Goal: Task Accomplishment & Management: Manage account settings

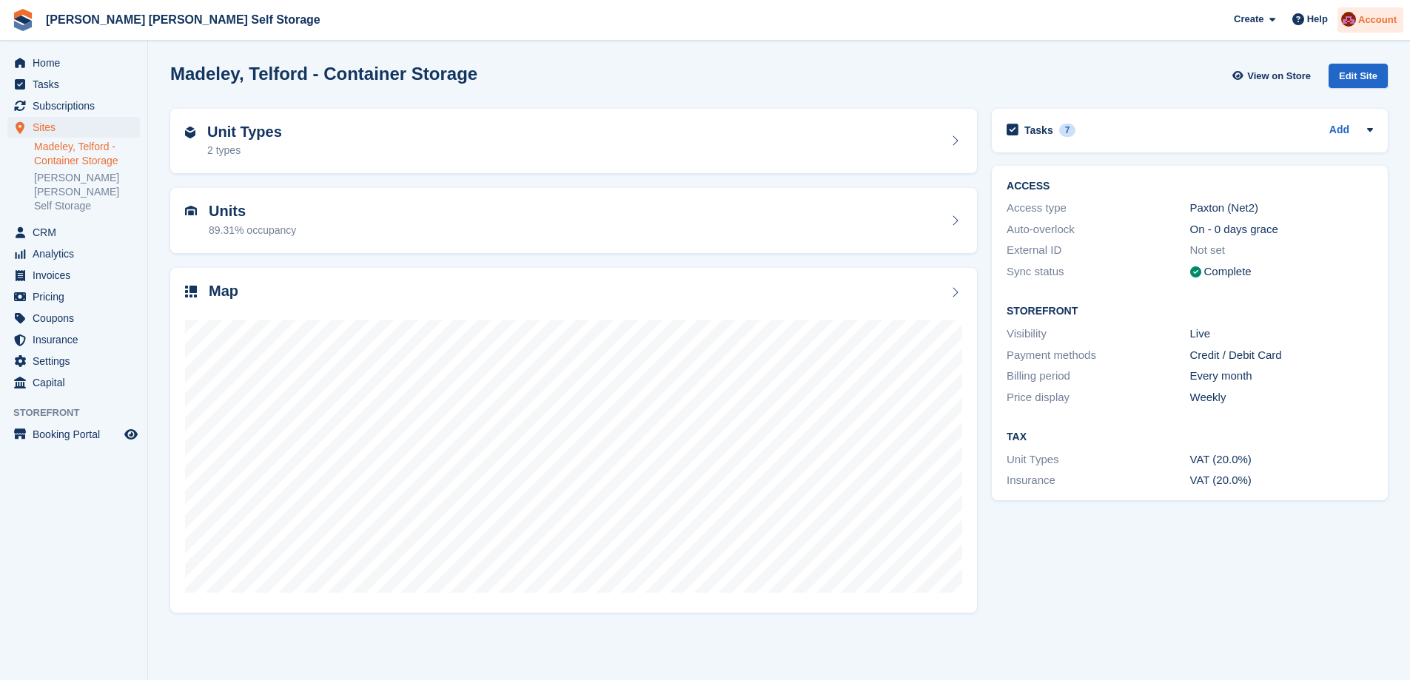
click at [1367, 19] on span "Account" at bounding box center [1377, 20] width 38 height 15
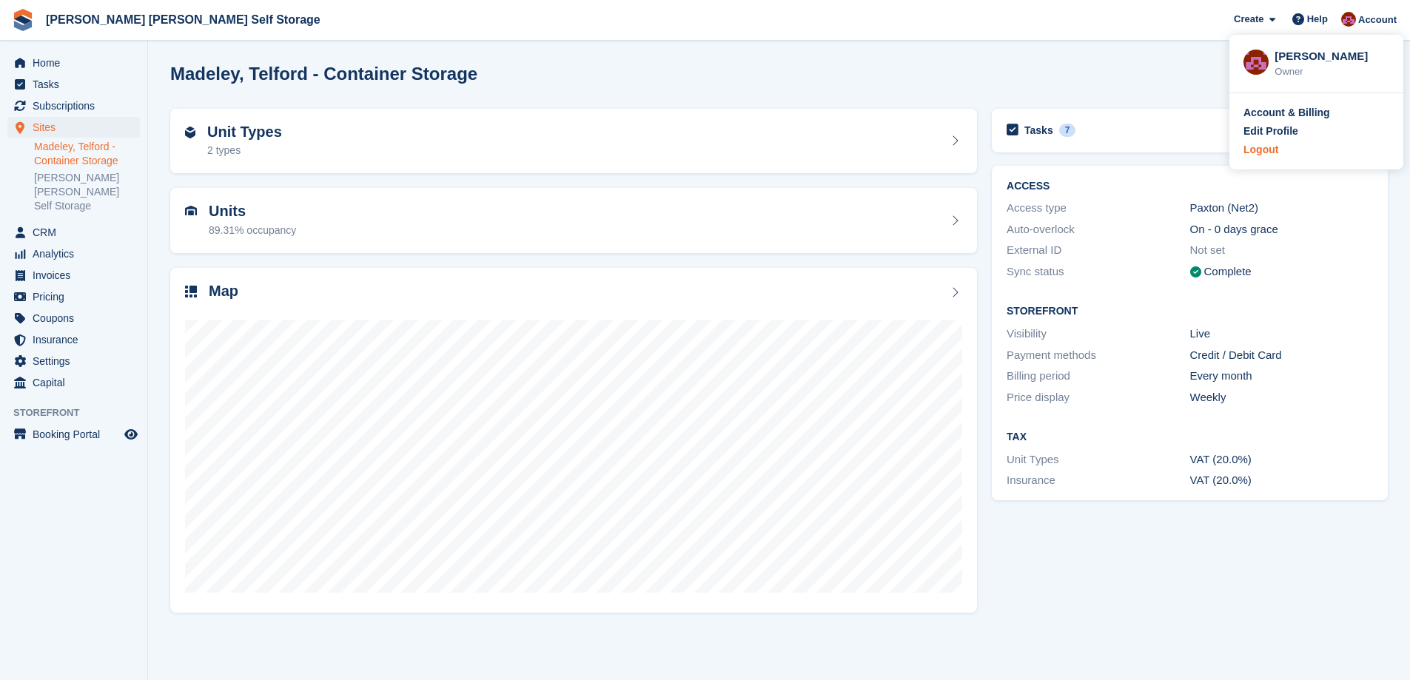
click at [1263, 155] on div "Logout" at bounding box center [1261, 150] width 35 height 16
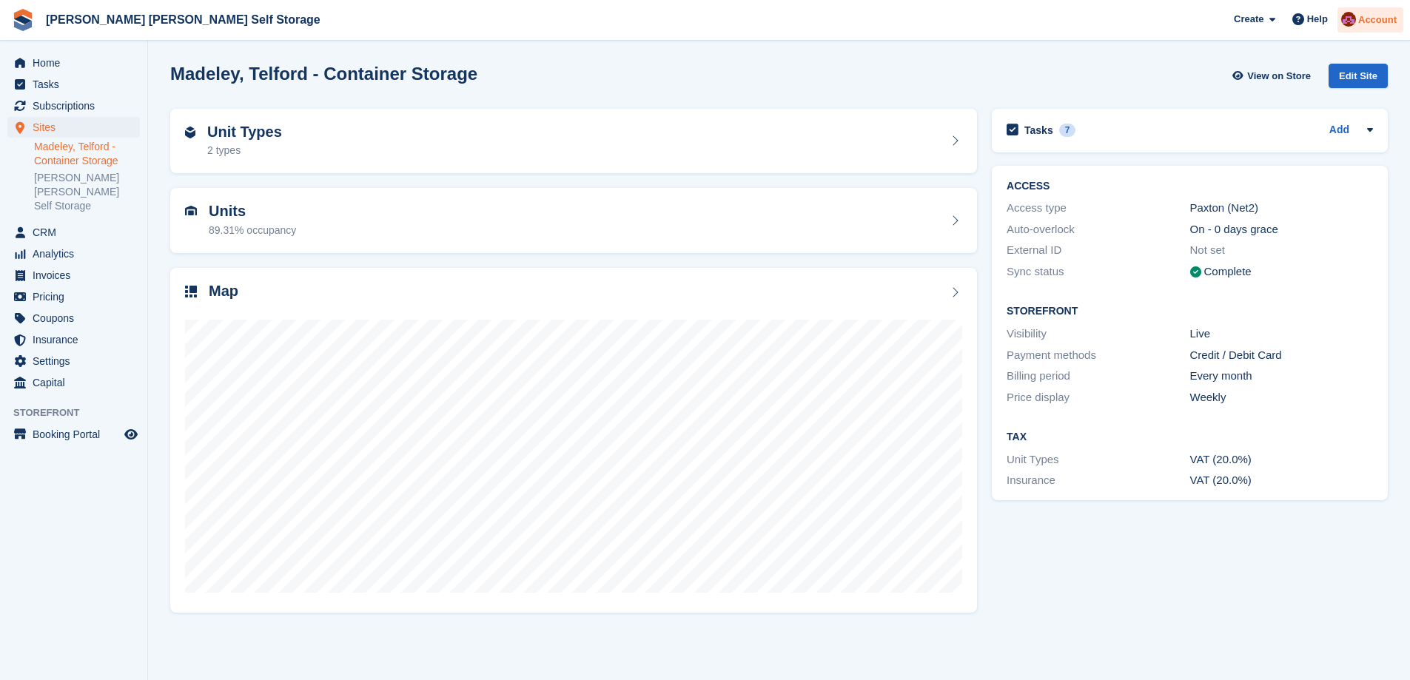
click at [1387, 24] on span "Account" at bounding box center [1377, 20] width 38 height 15
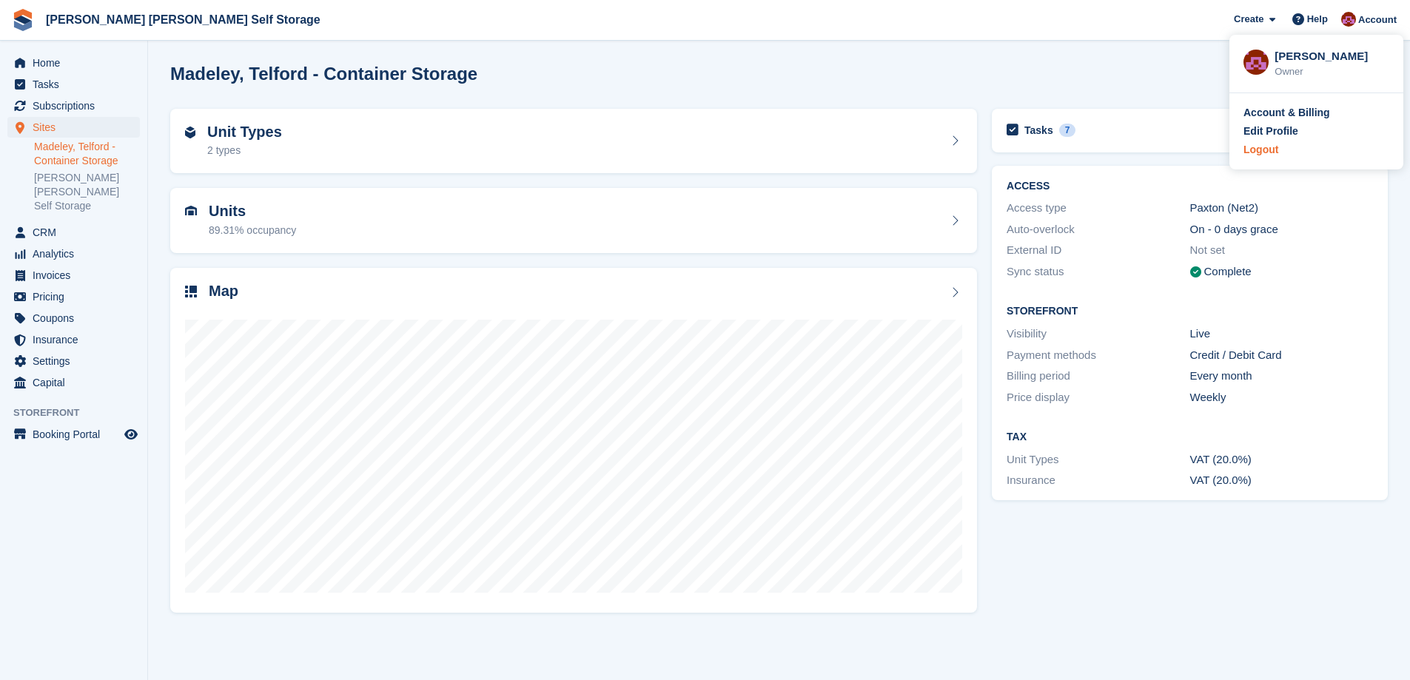
click at [1256, 147] on div "Logout" at bounding box center [1261, 150] width 35 height 16
